Goal: Check status

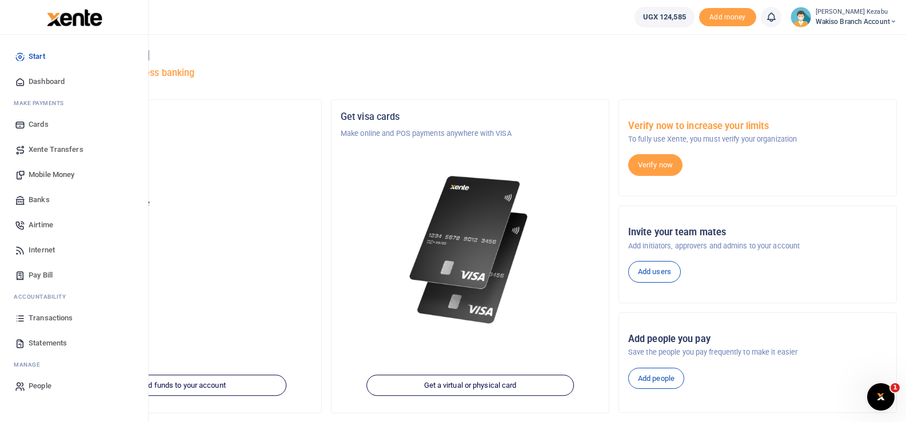
click at [59, 319] on span "Transactions" at bounding box center [51, 318] width 44 height 11
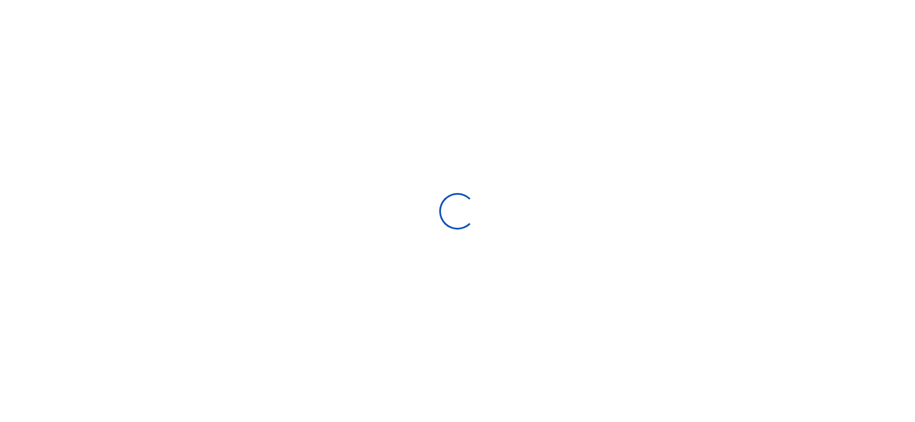
select select
type input "[DATE] - [DATE]"
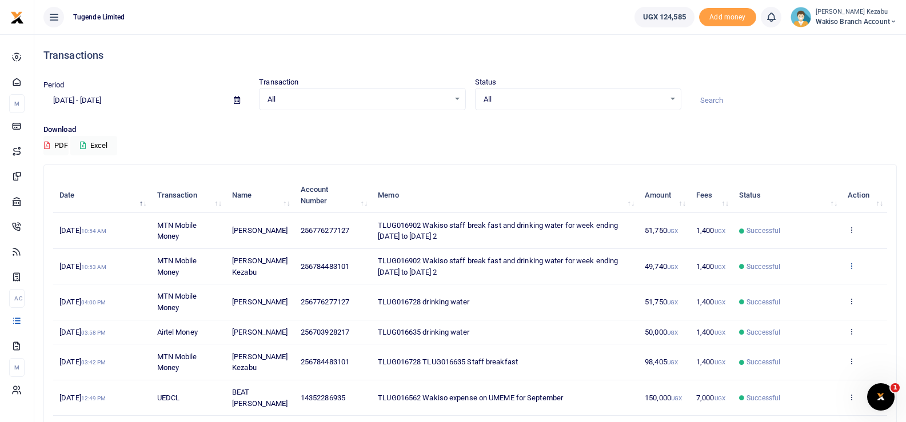
click at [852, 268] on icon at bounding box center [851, 266] width 7 height 8
click at [805, 287] on link "View details" at bounding box center [809, 285] width 90 height 16
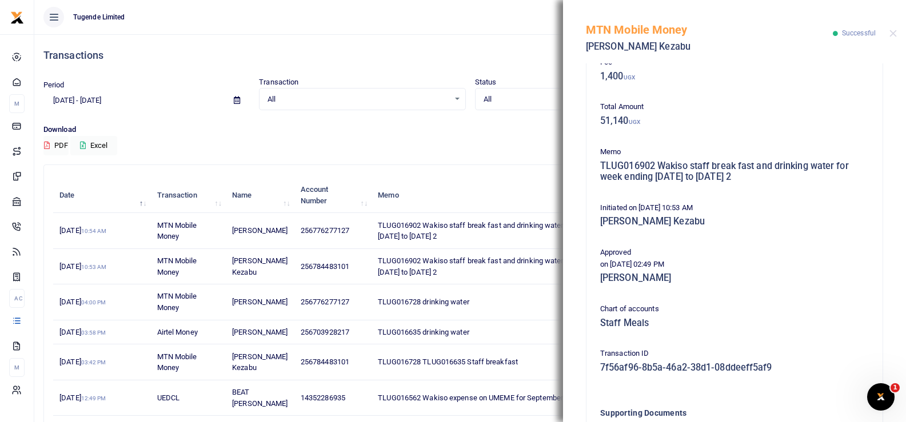
scroll to position [286, 0]
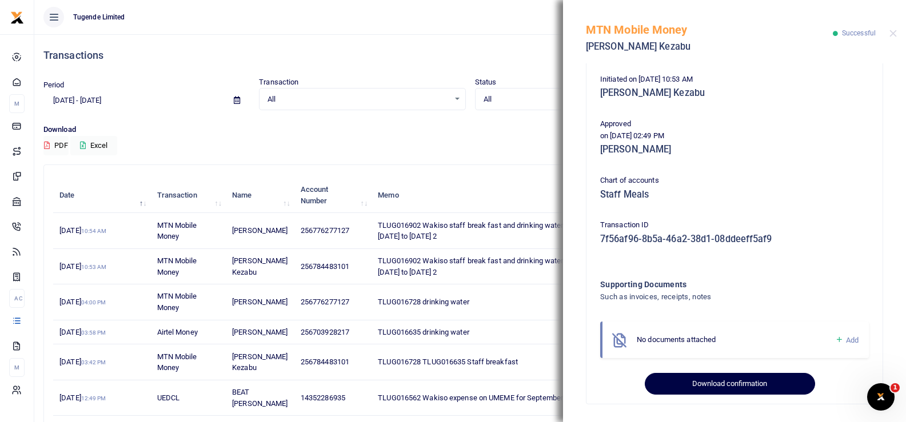
click at [742, 382] on button "Download confirmation" at bounding box center [730, 384] width 170 height 22
